Goal: Navigation & Orientation: Find specific page/section

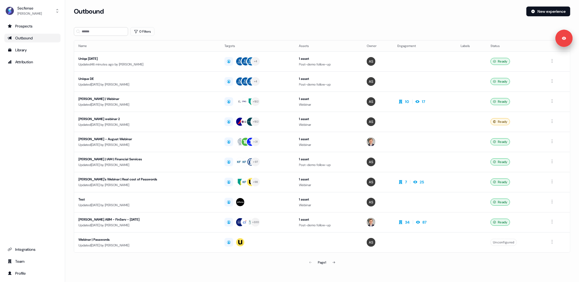
click at [71, 61] on section "Loading... Outbound New experience 0 Filters Name Targets Assets Owner Engageme…" at bounding box center [321, 145] width 513 height 276
click at [36, 28] on div "Prospects" at bounding box center [33, 25] width 50 height 5
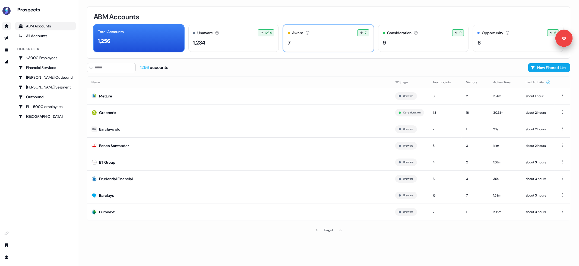
click at [324, 31] on div "Aware Accounts with 5+ minutes of usage or significant LinkedIn ad engagement! …" at bounding box center [328, 32] width 81 height 7
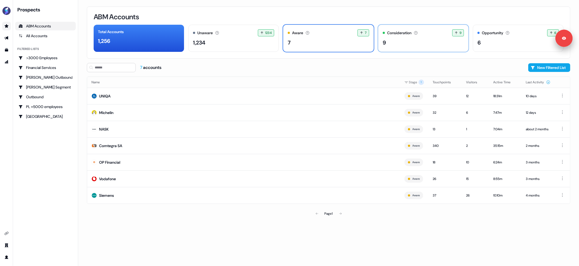
click at [393, 42] on div "9" at bounding box center [422, 43] width 81 height 8
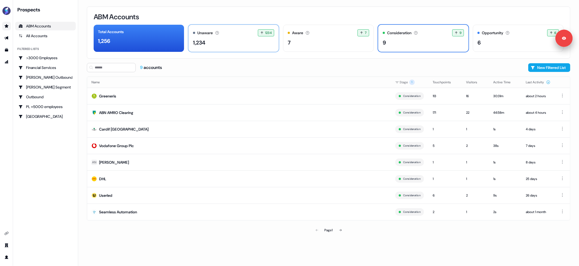
click at [225, 42] on div "1,234" at bounding box center [233, 43] width 81 height 8
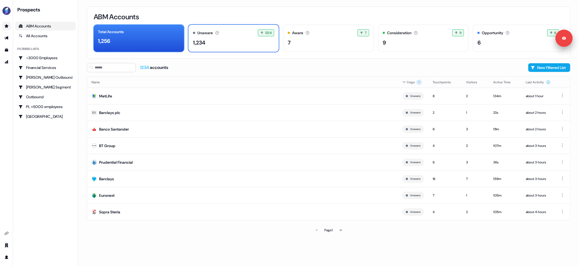
click at [159, 41] on div "1,256" at bounding box center [139, 41] width 82 height 8
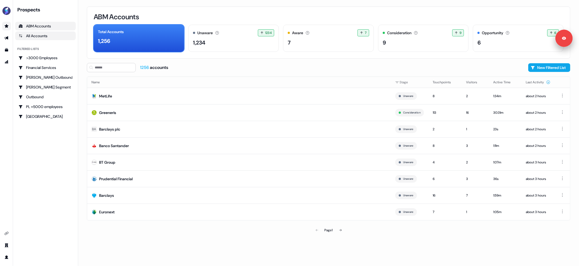
click at [35, 34] on div "All Accounts" at bounding box center [45, 35] width 54 height 5
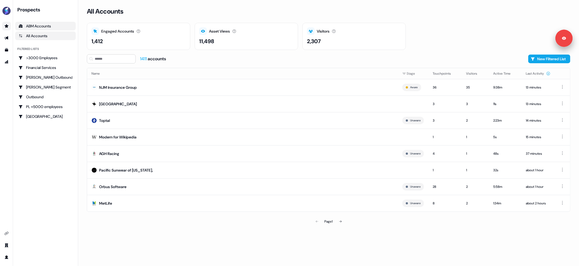
click at [40, 25] on div "ABM Accounts" at bounding box center [45, 25] width 54 height 5
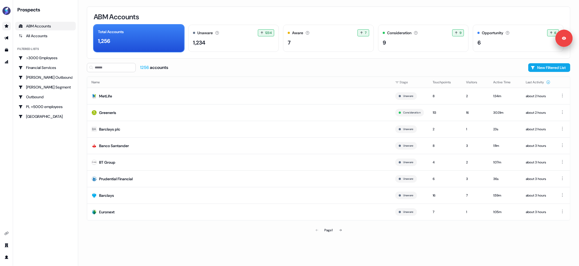
click at [81, 36] on div "ABM Accounts Total Accounts 1,256 Unaware The default stage all accounts start …" at bounding box center [328, 133] width 500 height 266
click at [415, 46] on div "9" at bounding box center [422, 43] width 81 height 8
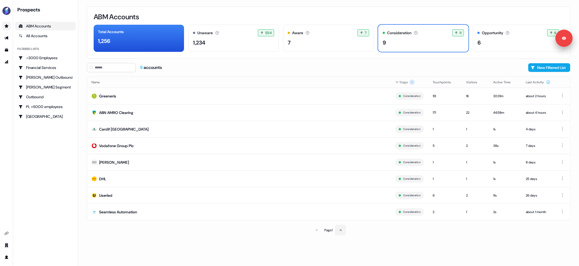
click at [339, 232] on button at bounding box center [340, 230] width 11 height 11
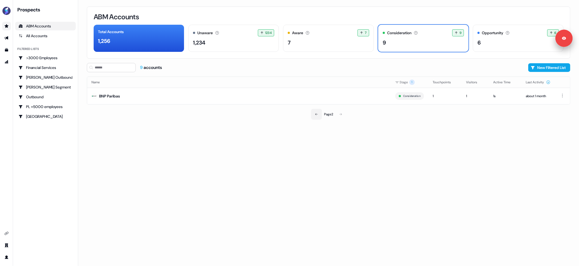
click at [315, 114] on icon at bounding box center [316, 114] width 3 height 3
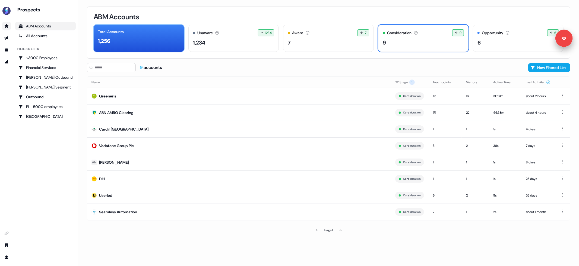
click at [156, 36] on div "Total Accounts 1,256" at bounding box center [139, 38] width 90 height 27
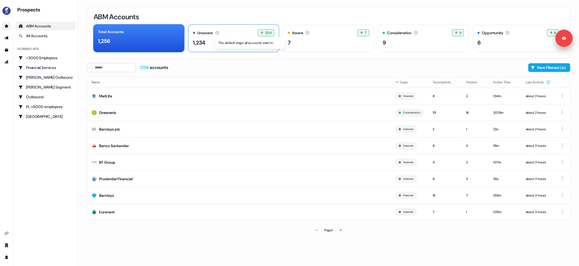
click at [218, 33] on icon at bounding box center [217, 33] width 4 height 4
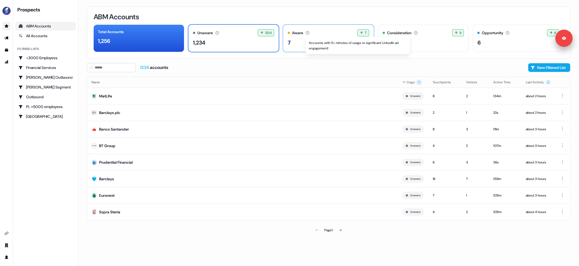
click at [308, 32] on icon at bounding box center [307, 33] width 4 height 4
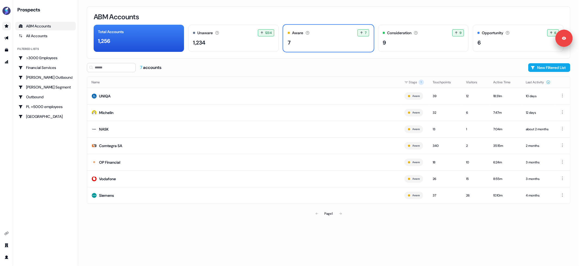
click at [217, 59] on div "ABM Accounts Total Accounts 1,256 Unaware The default stage all accounts start …" at bounding box center [328, 133] width 500 height 266
click at [408, 42] on div "9" at bounding box center [422, 43] width 81 height 8
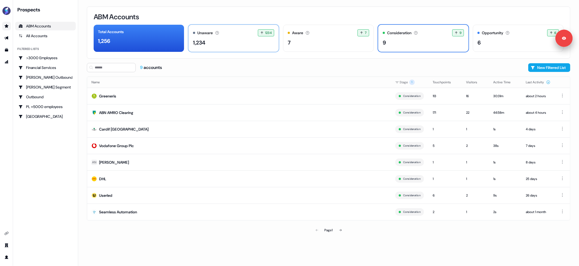
click at [232, 40] on div "1,234" at bounding box center [233, 43] width 81 height 8
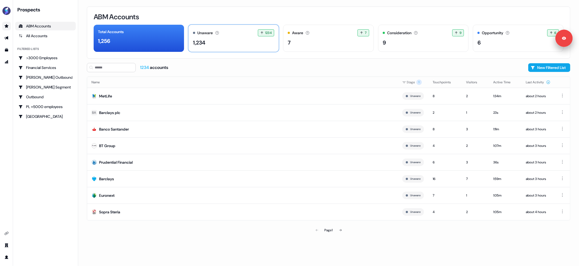
click at [235, 41] on div "1,234" at bounding box center [233, 43] width 81 height 8
click at [311, 46] on div "Aware Accounts with 5+ minutes of usage or significant LinkedIn ad engagement! …" at bounding box center [328, 38] width 91 height 27
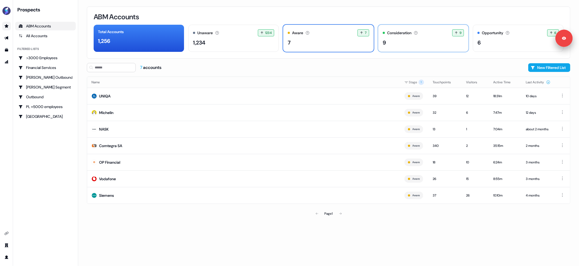
click at [397, 44] on div "9" at bounding box center [422, 43] width 81 height 8
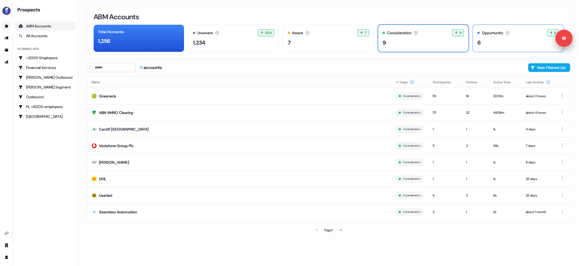
click at [500, 46] on div "6" at bounding box center [517, 43] width 81 height 8
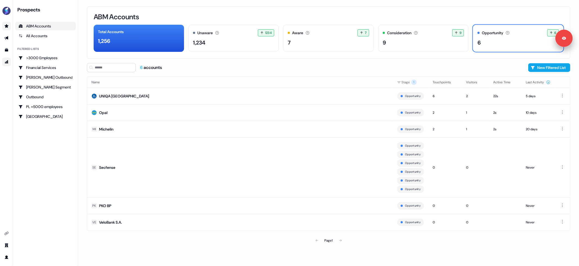
click at [6, 59] on link "Go to attribution" at bounding box center [6, 62] width 9 height 9
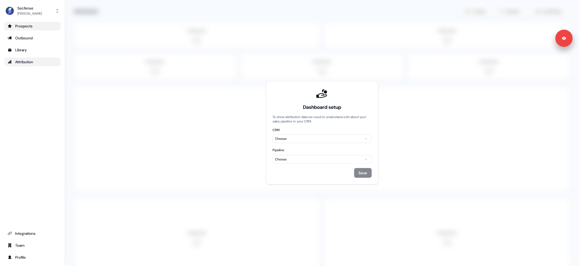
click at [291, 140] on html "Signed in as [PERSON_NAME] Sign out For the best experience switch devices to a…" at bounding box center [289, 133] width 579 height 266
click at [298, 162] on html "Signed in as [PERSON_NAME] Sign out For the best experience switch devices to a…" at bounding box center [289, 133] width 579 height 266
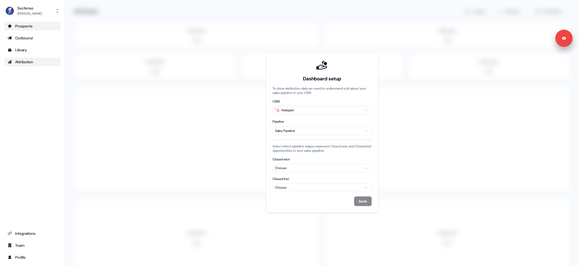
click at [298, 169] on div "Choose" at bounding box center [322, 167] width 94 height 5
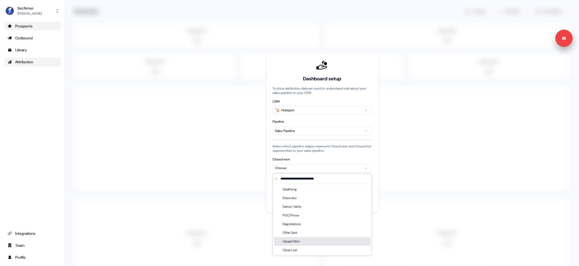
click at [297, 238] on div "Closed Won" at bounding box center [291, 241] width 19 height 9
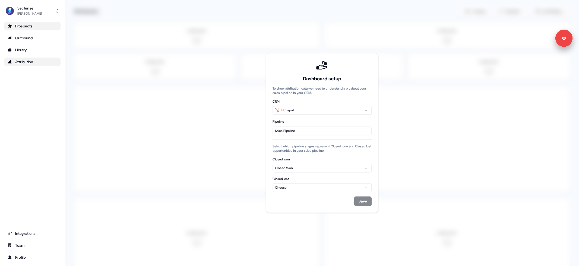
click at [297, 190] on div "Choose" at bounding box center [322, 187] width 94 height 5
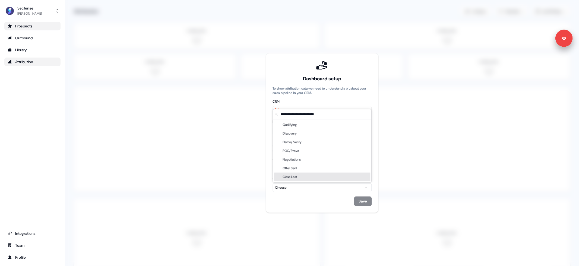
click at [296, 175] on div "Close Lost" at bounding box center [290, 177] width 17 height 9
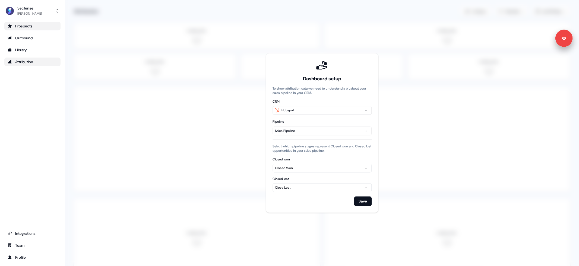
click at [313, 200] on div "Save" at bounding box center [321, 201] width 99 height 10
click at [364, 200] on button "Save" at bounding box center [363, 201] width 18 height 10
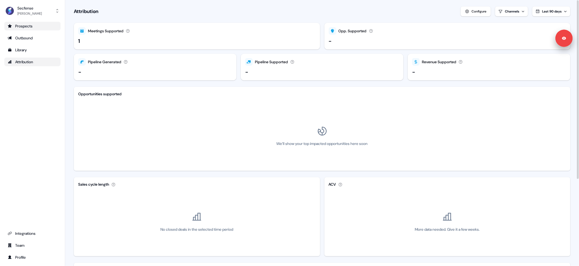
click at [105, 33] on div "Meetings Supported" at bounding box center [106, 31] width 36 height 6
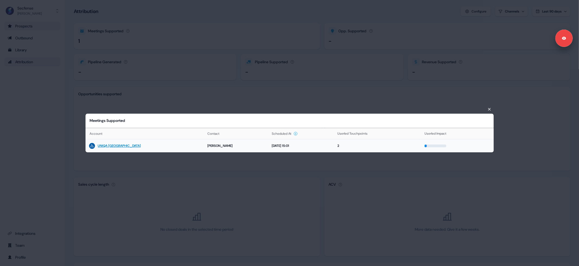
click at [115, 145] on link "UNIQA [GEOGRAPHIC_DATA]" at bounding box center [119, 145] width 43 height 5
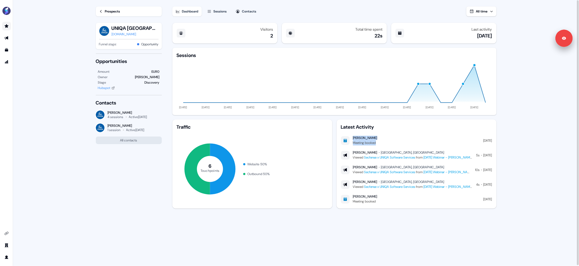
drag, startPoint x: 377, startPoint y: 144, endPoint x: 352, endPoint y: 136, distance: 26.8
click at [352, 136] on div "[PERSON_NAME] Meeting booked [DATE]" at bounding box center [416, 141] width 151 height 10
click at [10, 25] on link "Go to prospects" at bounding box center [6, 26] width 9 height 9
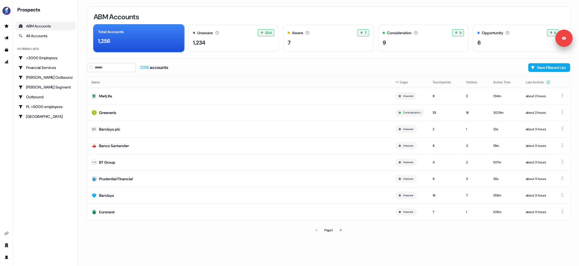
click at [286, 64] on div "1256 accounts New Filtered List" at bounding box center [328, 67] width 483 height 9
click at [6, 62] on icon "Go to attribution" at bounding box center [7, 61] width 4 height 3
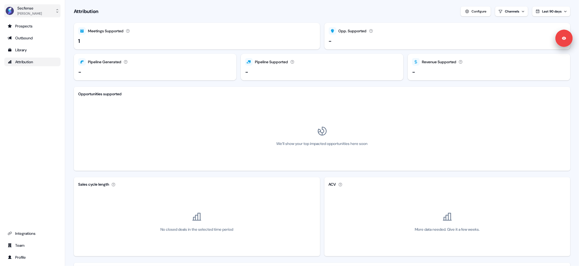
click at [39, 13] on button "Secfense [PERSON_NAME]" at bounding box center [32, 10] width 56 height 13
click at [24, 44] on div "Logout" at bounding box center [33, 45] width 52 height 10
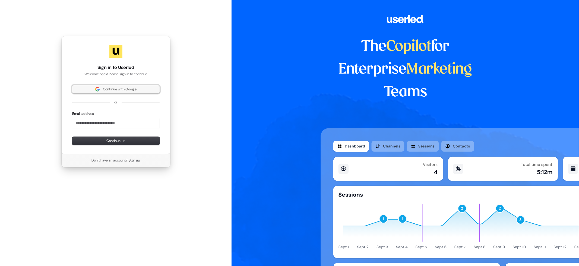
click at [116, 91] on span "Continue with Google" at bounding box center [120, 89] width 34 height 5
